Goal: Find specific page/section: Find specific page/section

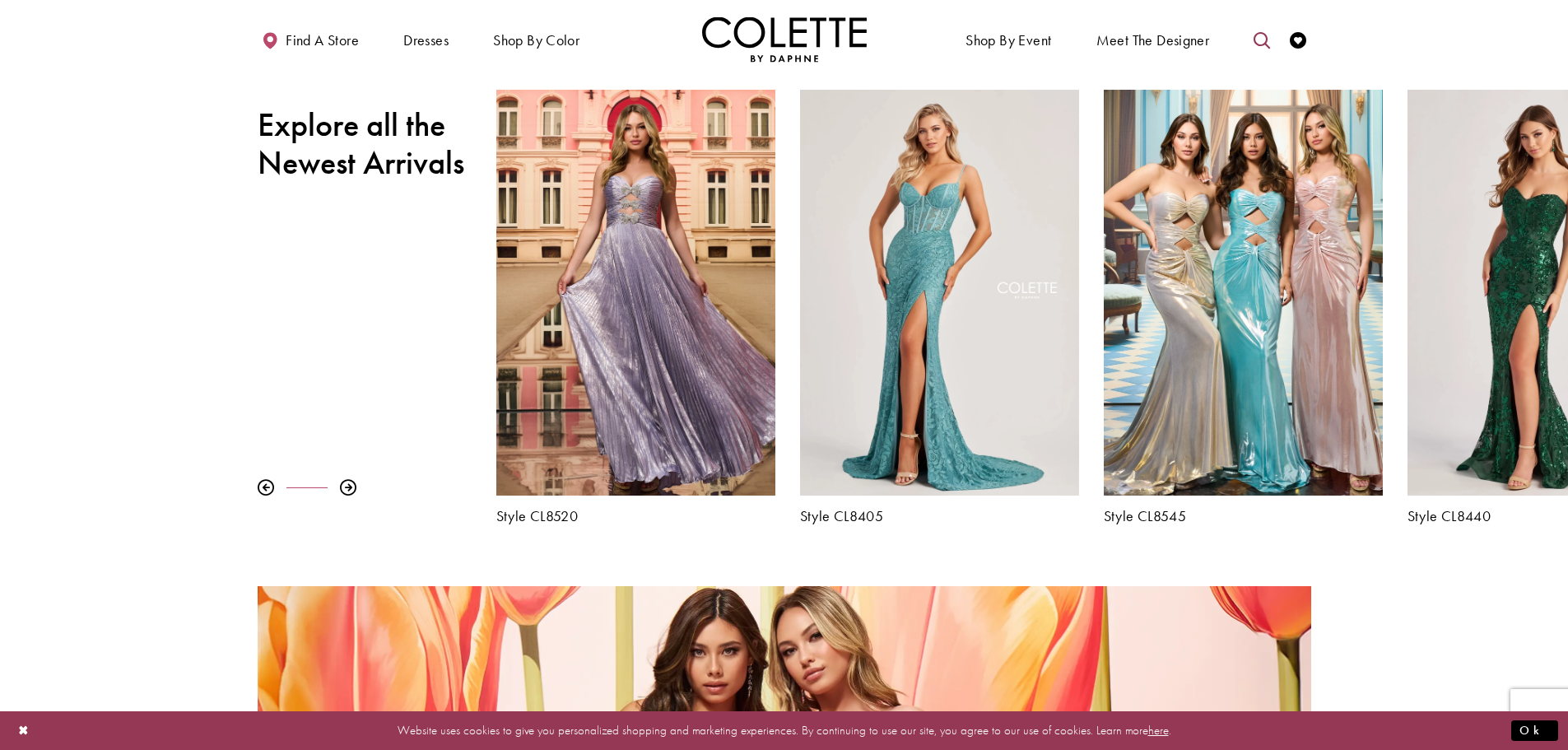
click at [1268, 36] on icon "Toggle search" at bounding box center [1261, 40] width 17 height 17
click at [1150, 43] on input "Search" at bounding box center [1178, 40] width 198 height 25
type input "*****"
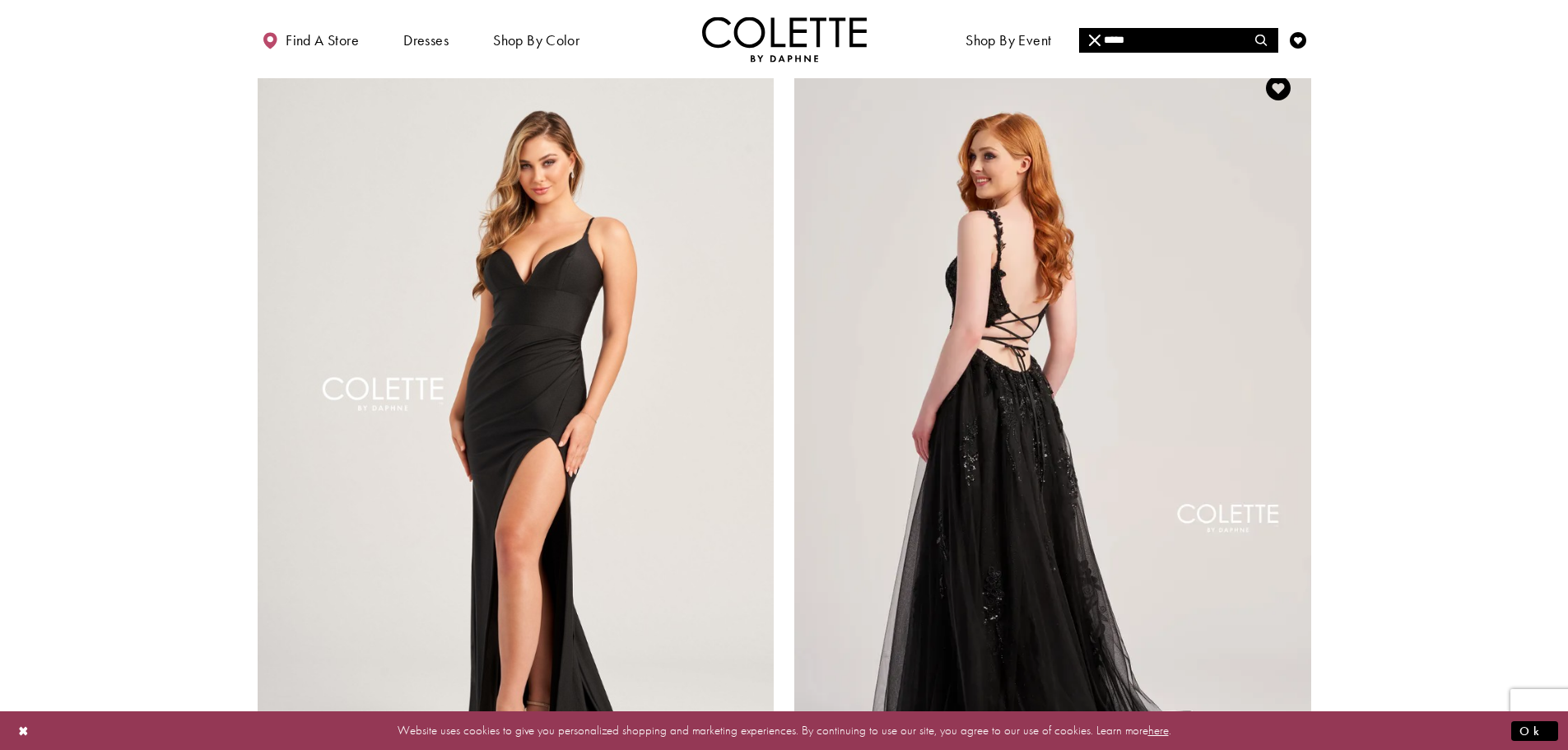
scroll to position [2552, 0]
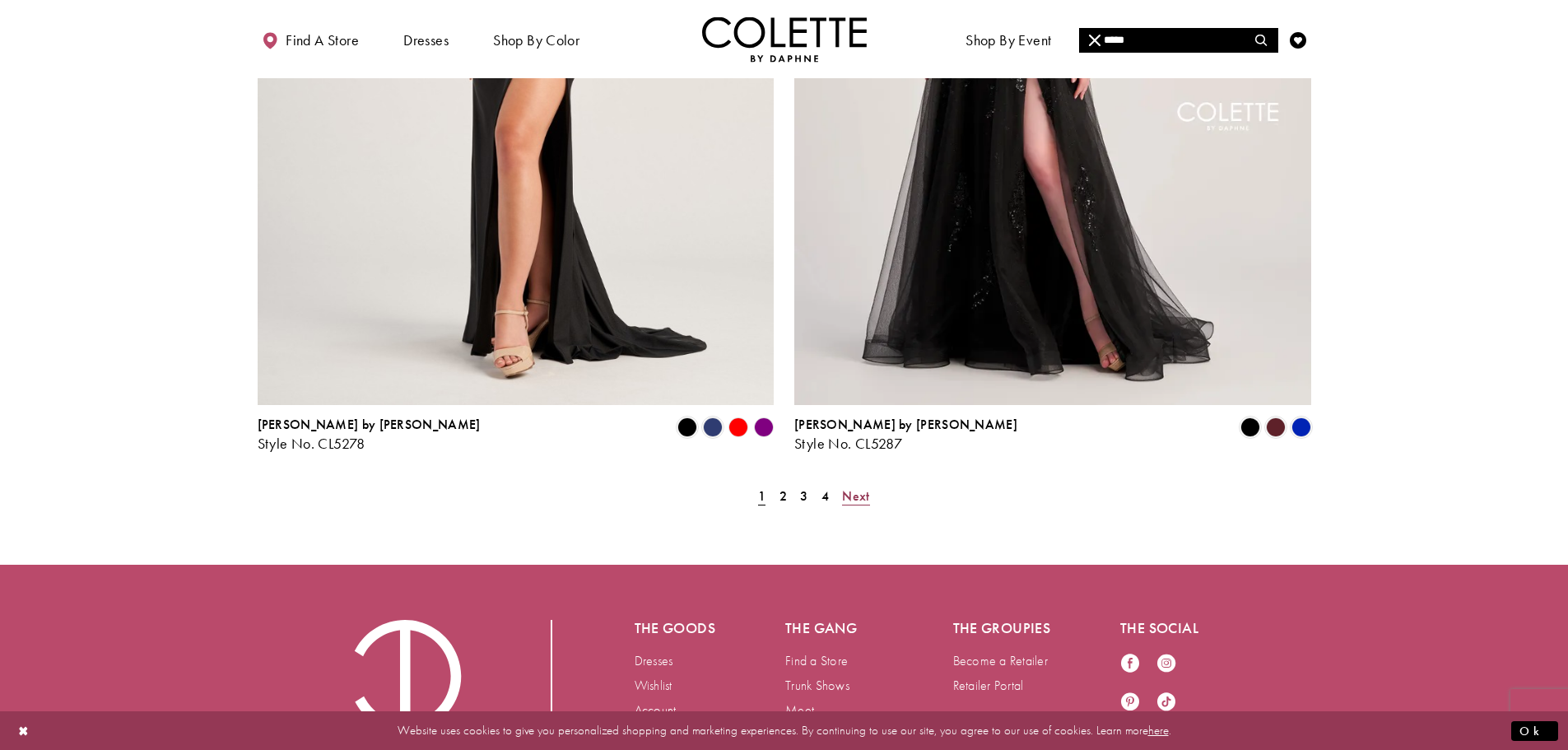
click at [853, 488] on span "Next" at bounding box center [855, 496] width 28 height 17
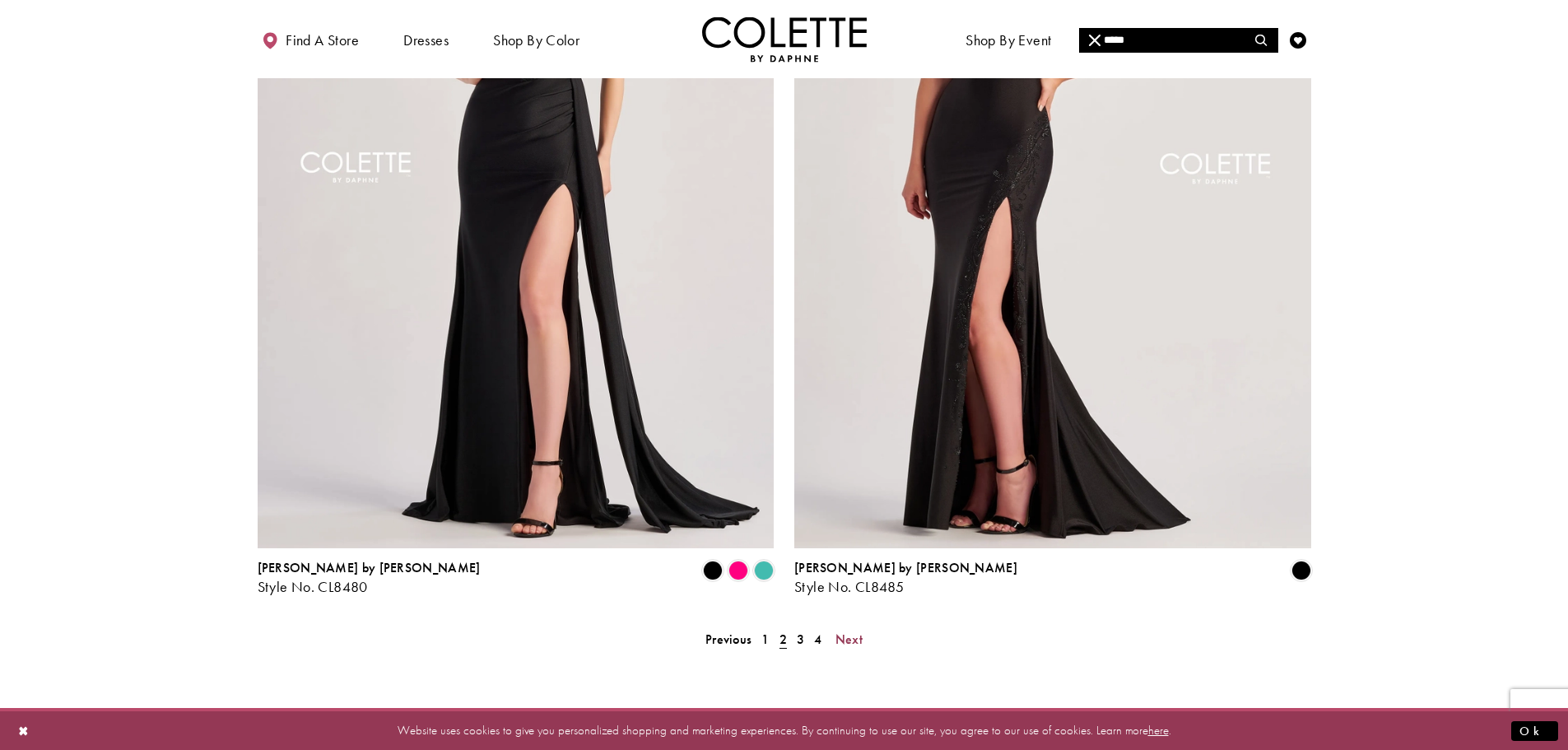
scroll to position [2910, 0]
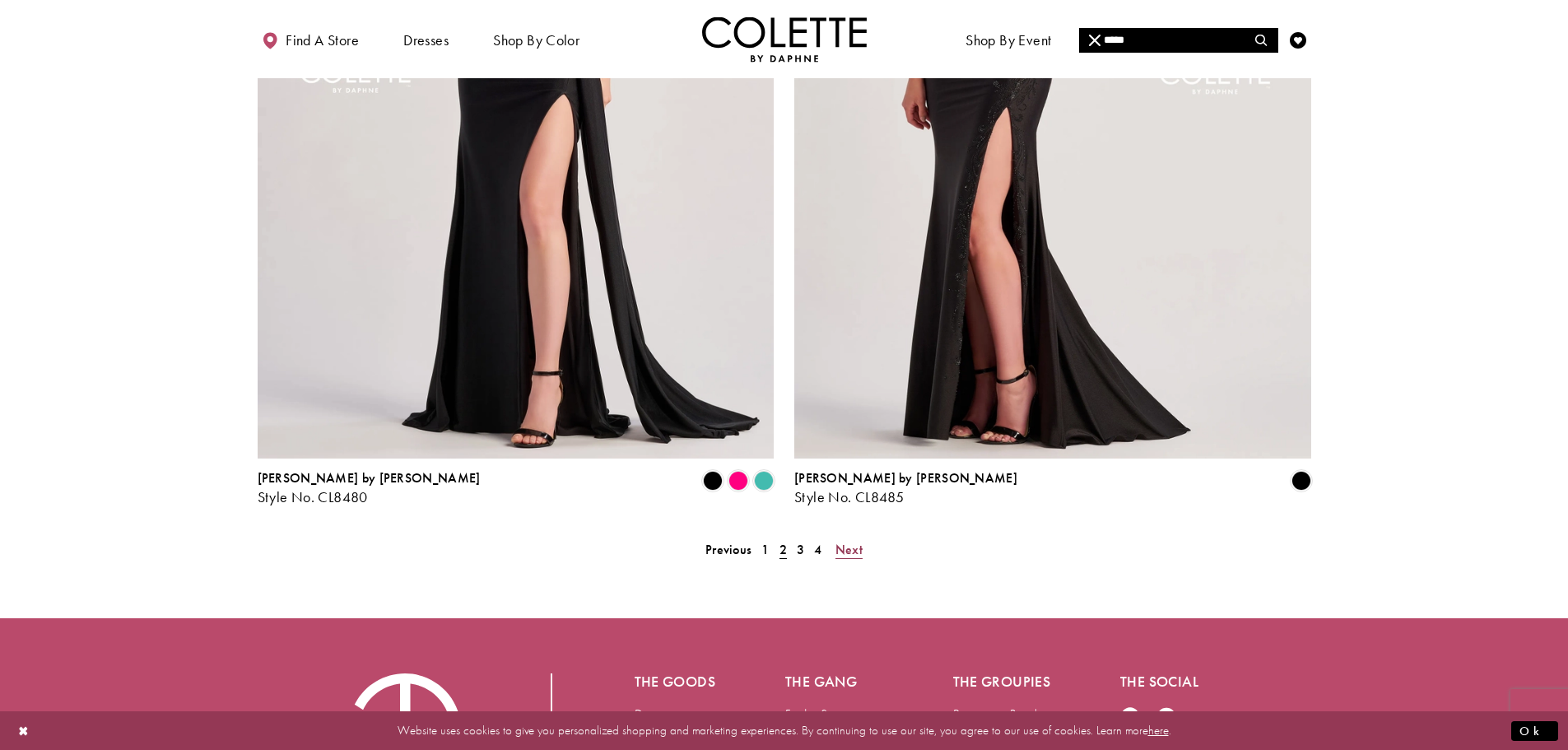
click at [862, 537] on link "Next" at bounding box center [849, 549] width 37 height 24
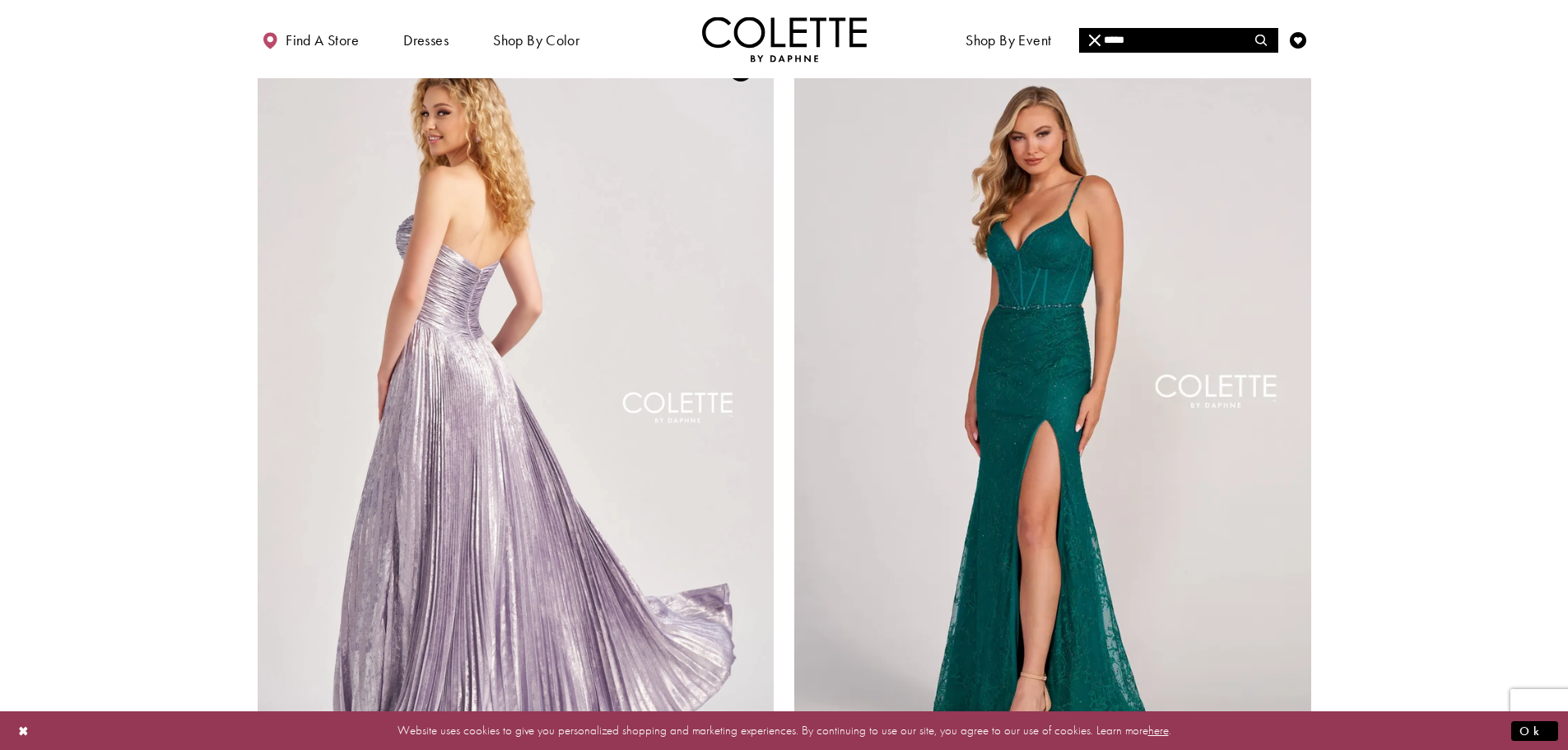
scroll to position [3041, 0]
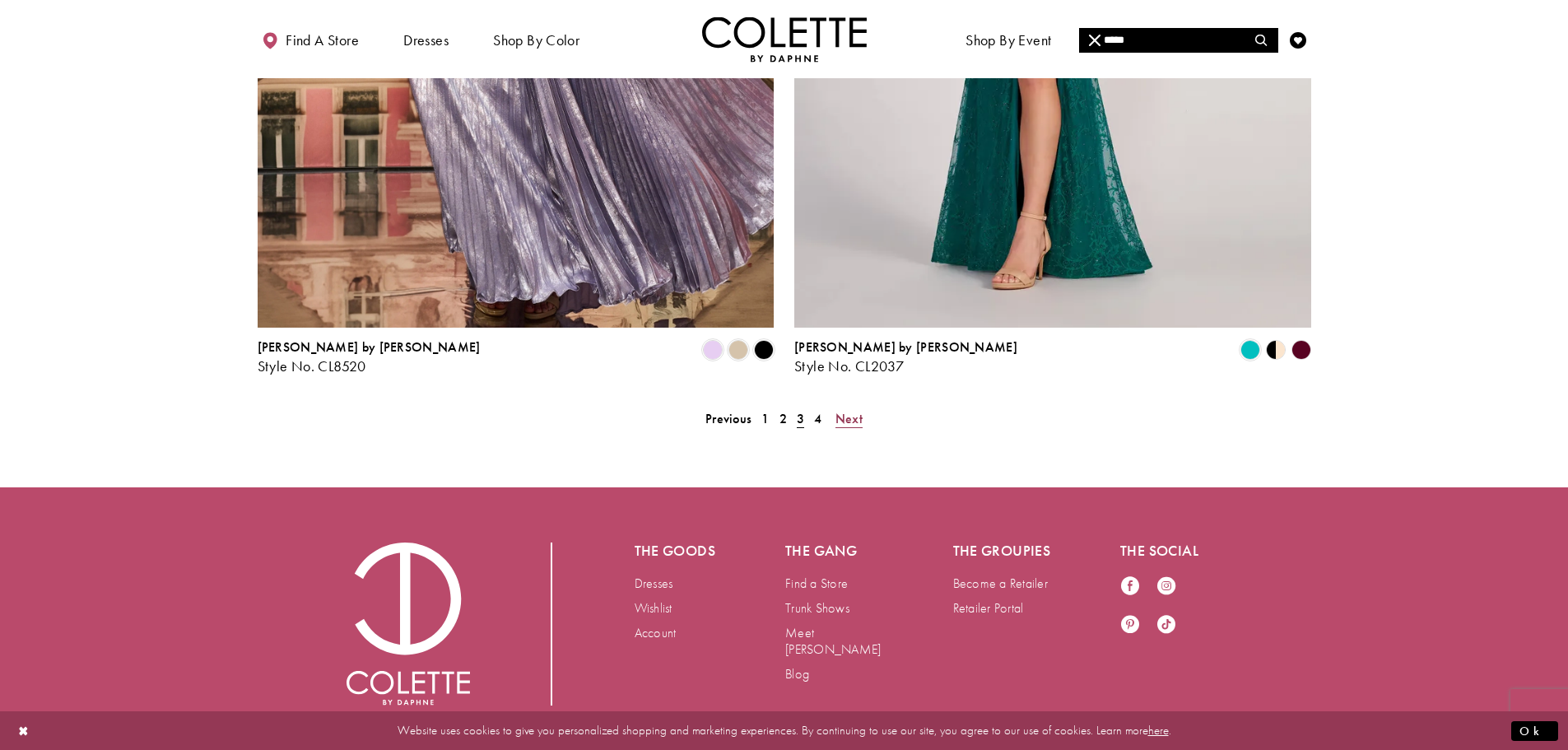
click at [838, 410] on span "Next" at bounding box center [848, 418] width 28 height 17
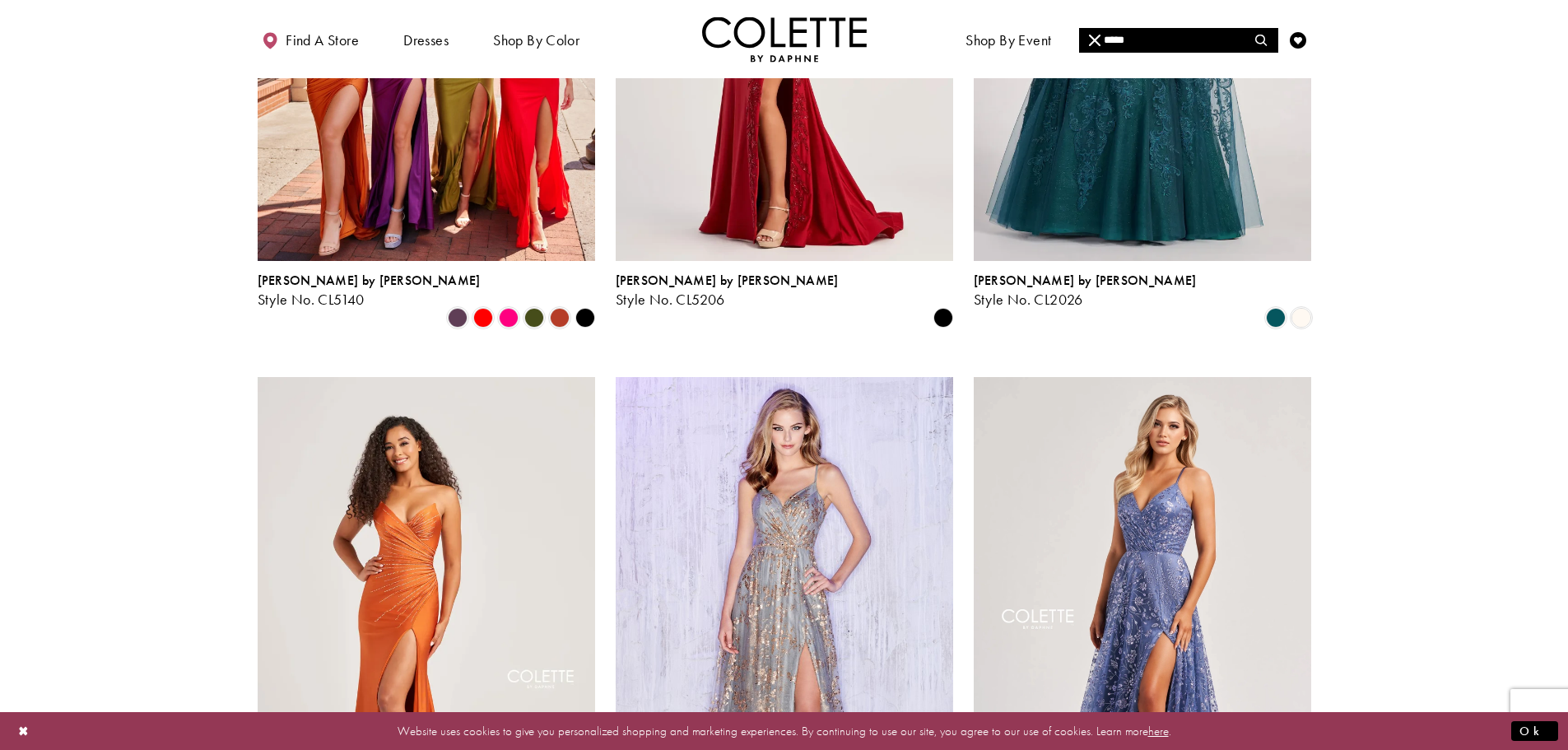
scroll to position [823, 0]
